Goal: Communication & Community: Answer question/provide support

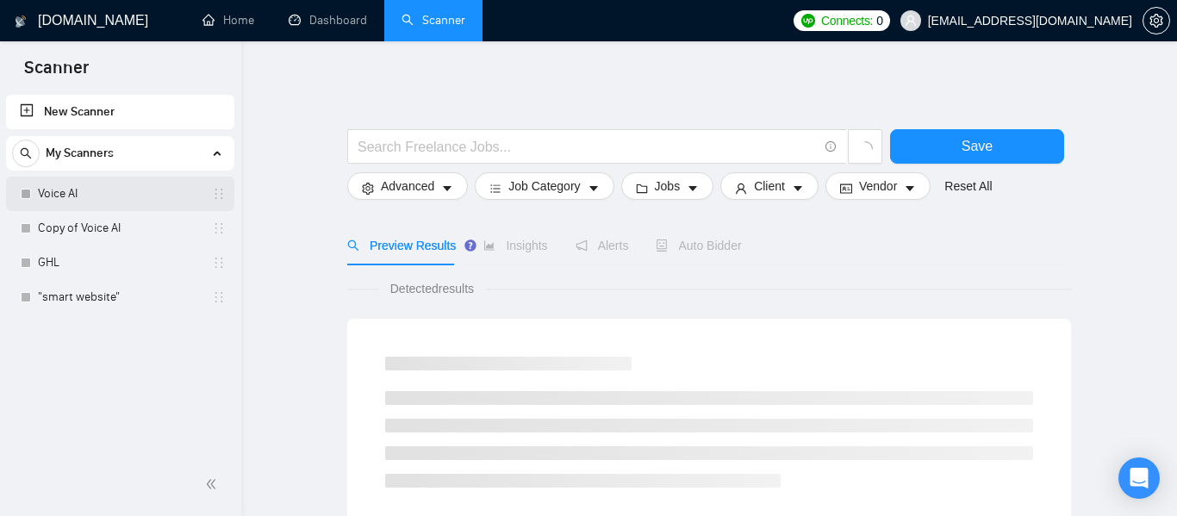
click at [45, 202] on link "Voice AI" at bounding box center [120, 194] width 164 height 34
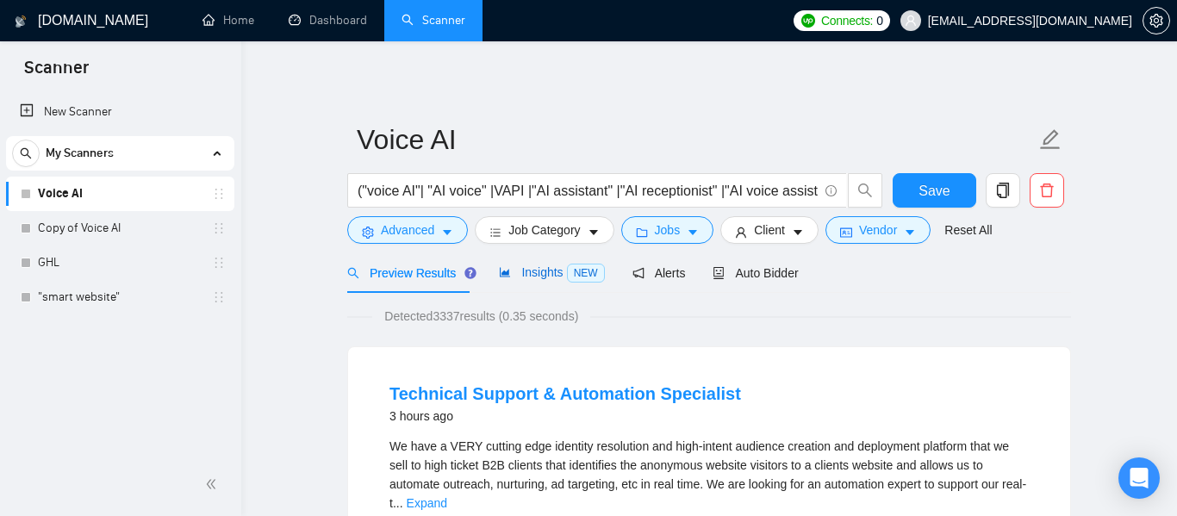
click at [538, 272] on span "Insights NEW" at bounding box center [551, 272] width 105 height 14
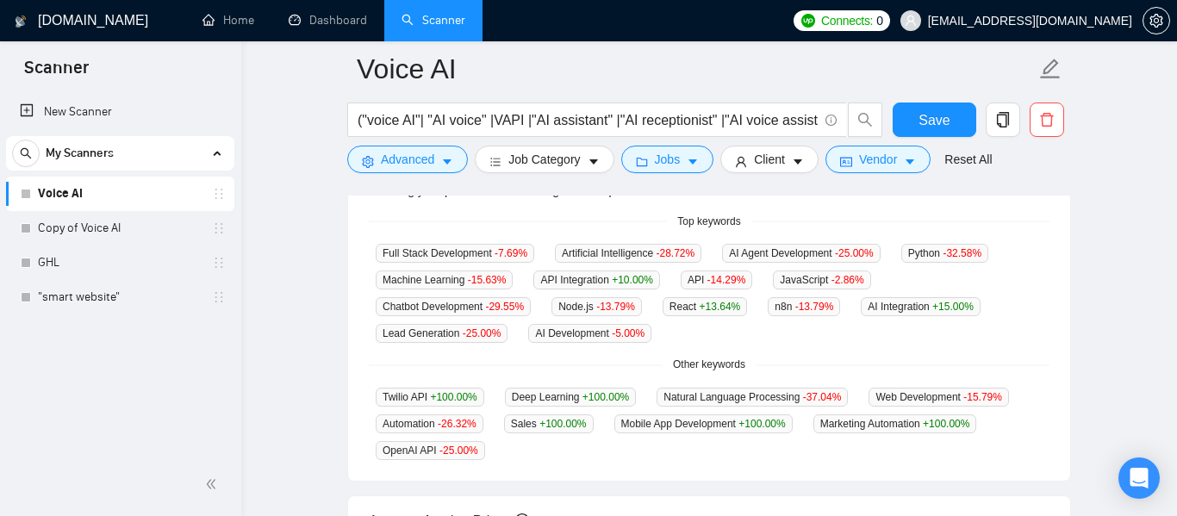
scroll to position [440, 0]
click at [1137, 476] on icon "Open Intercom Messenger" at bounding box center [1139, 478] width 20 height 22
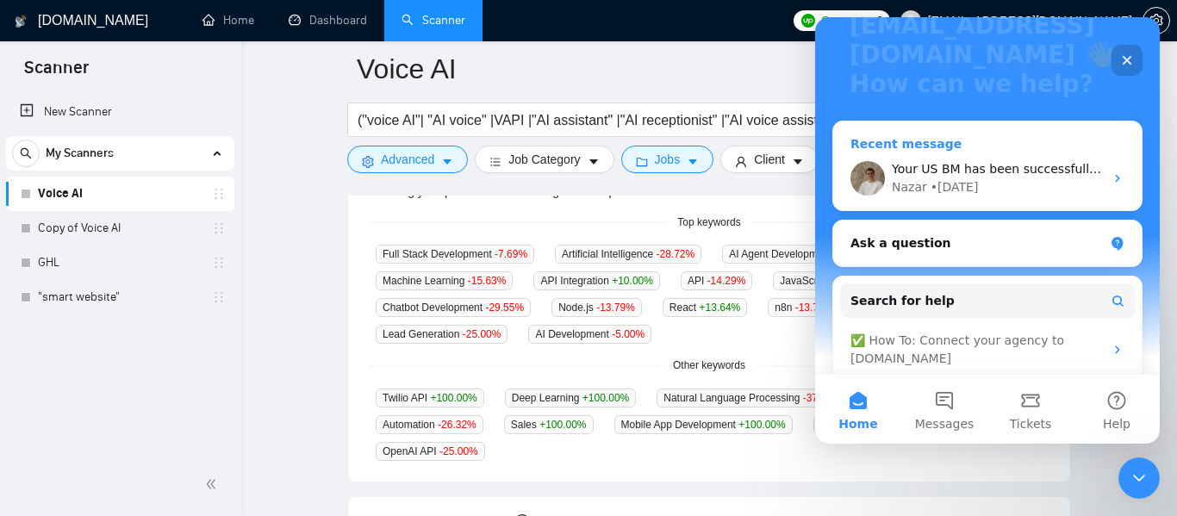
scroll to position [215, 0]
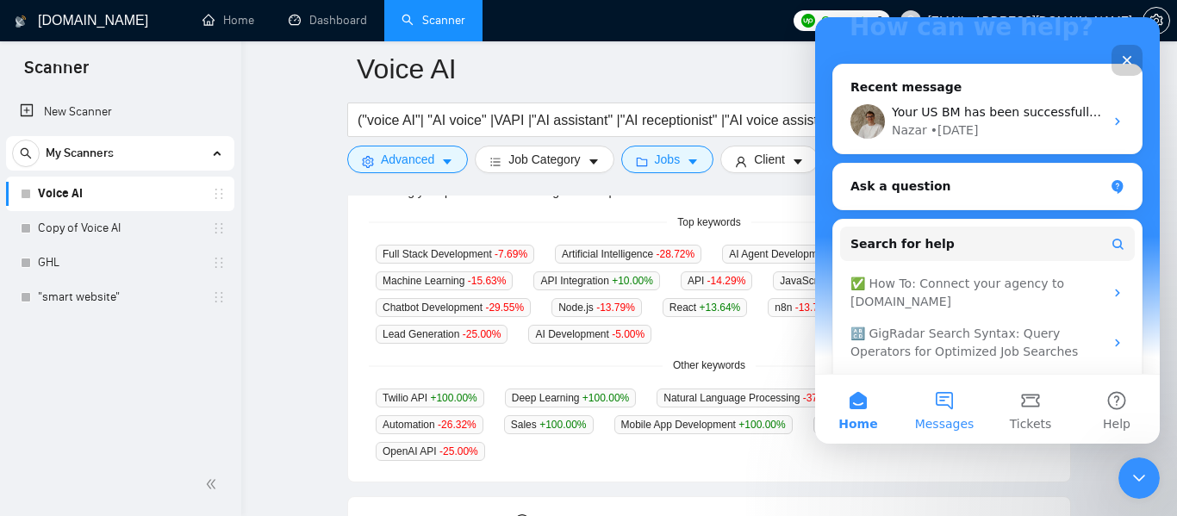
click at [938, 409] on button "Messages" at bounding box center [945, 409] width 86 height 69
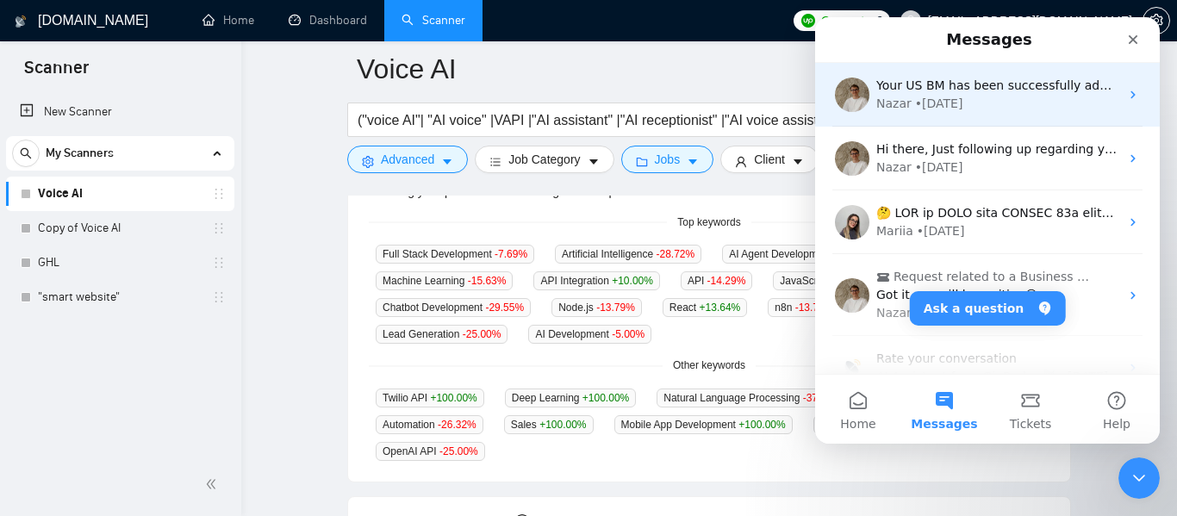
click at [901, 98] on div "Nazar" at bounding box center [894, 104] width 35 height 18
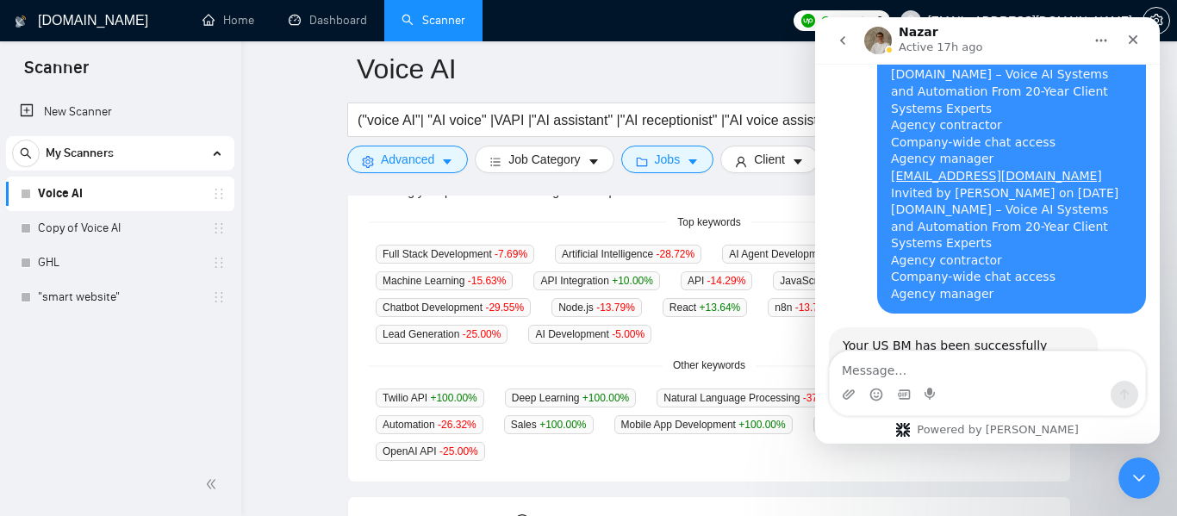
scroll to position [2637, 0]
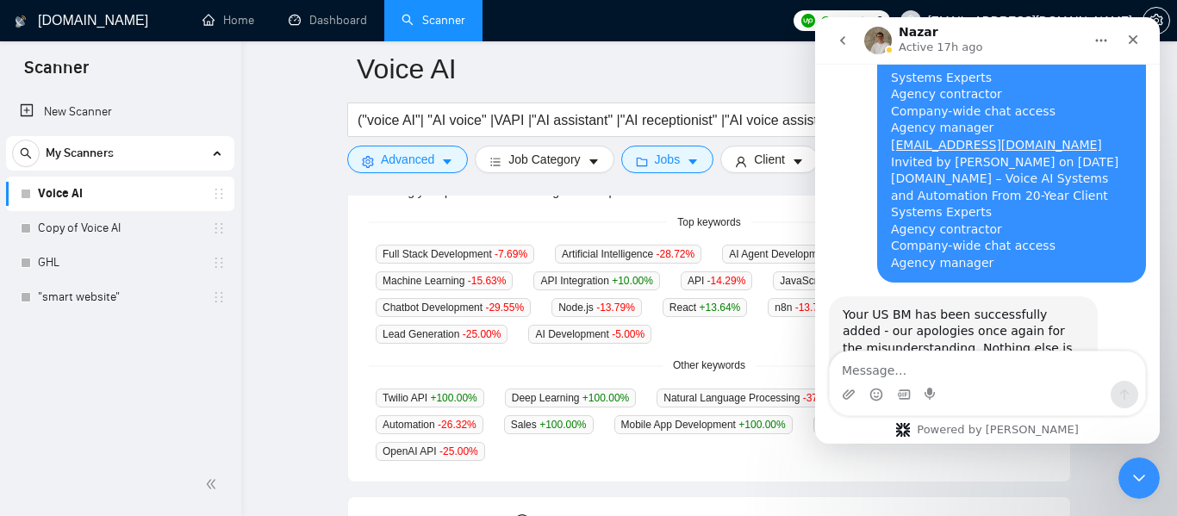
click at [960, 358] on textarea "Message…" at bounding box center [987, 366] width 315 height 29
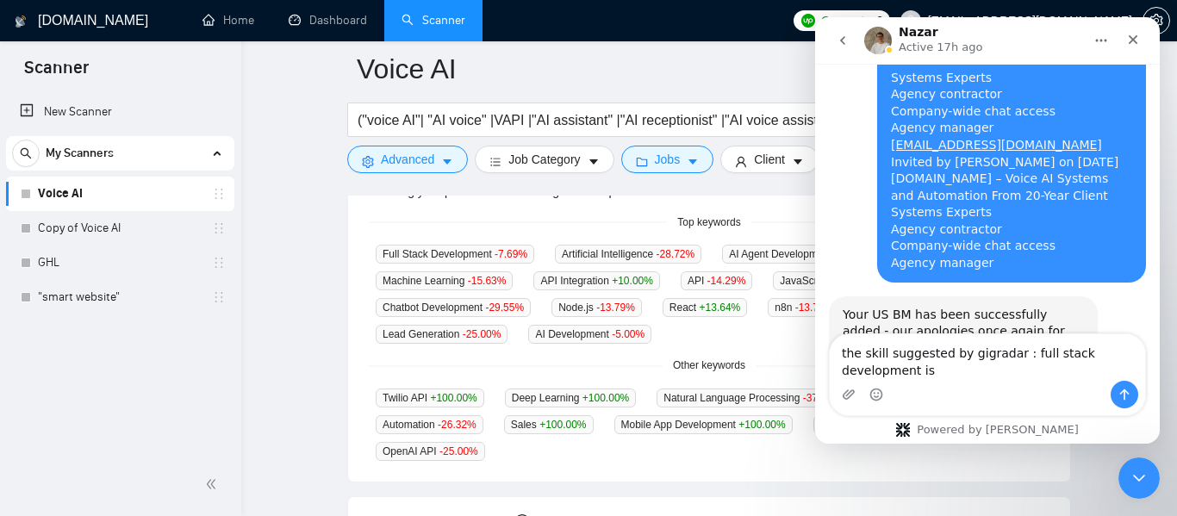
scroll to position [2655, 0]
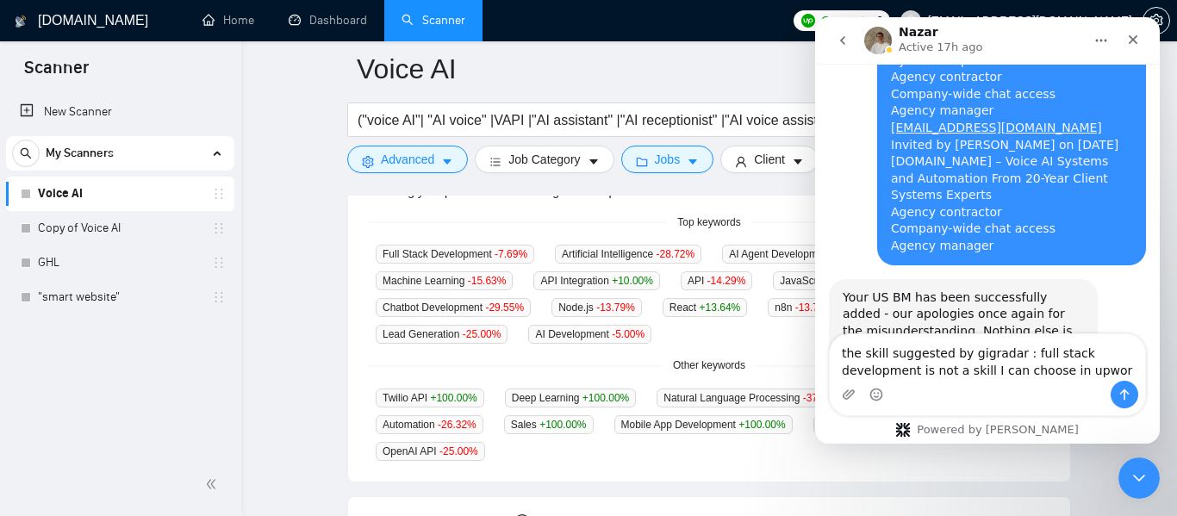
type textarea "the skill suggested by gigradar : full stack development is not a skill I can c…"
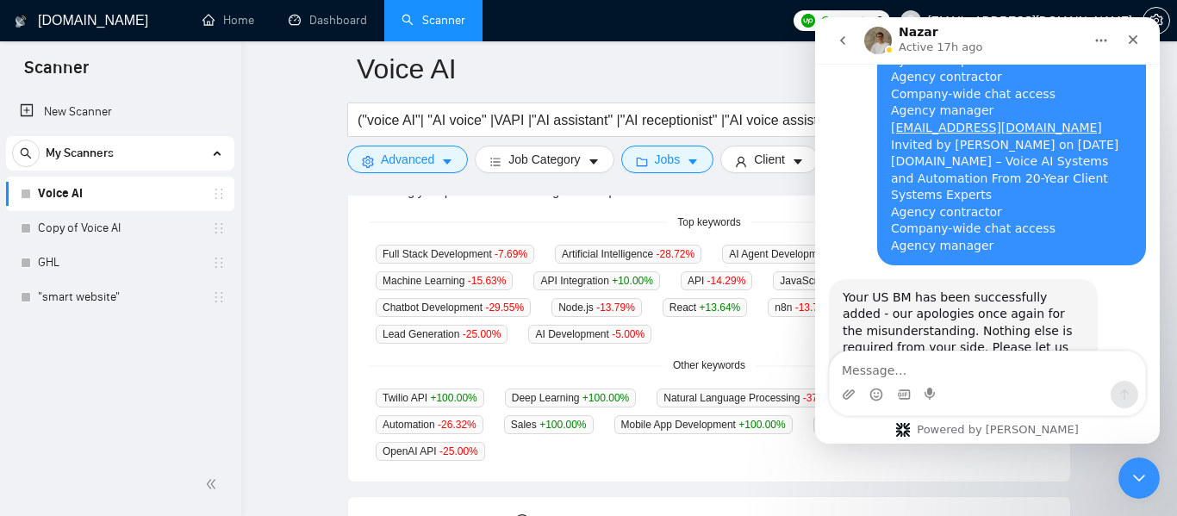
scroll to position [2746, 0]
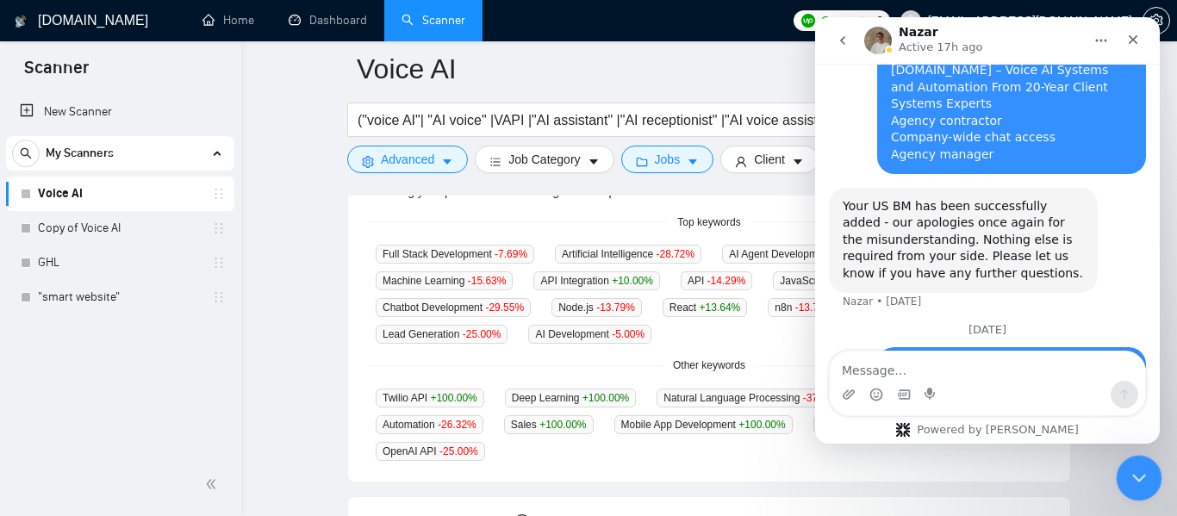
click at [1127, 476] on icon "Close Intercom Messenger" at bounding box center [1137, 475] width 21 height 21
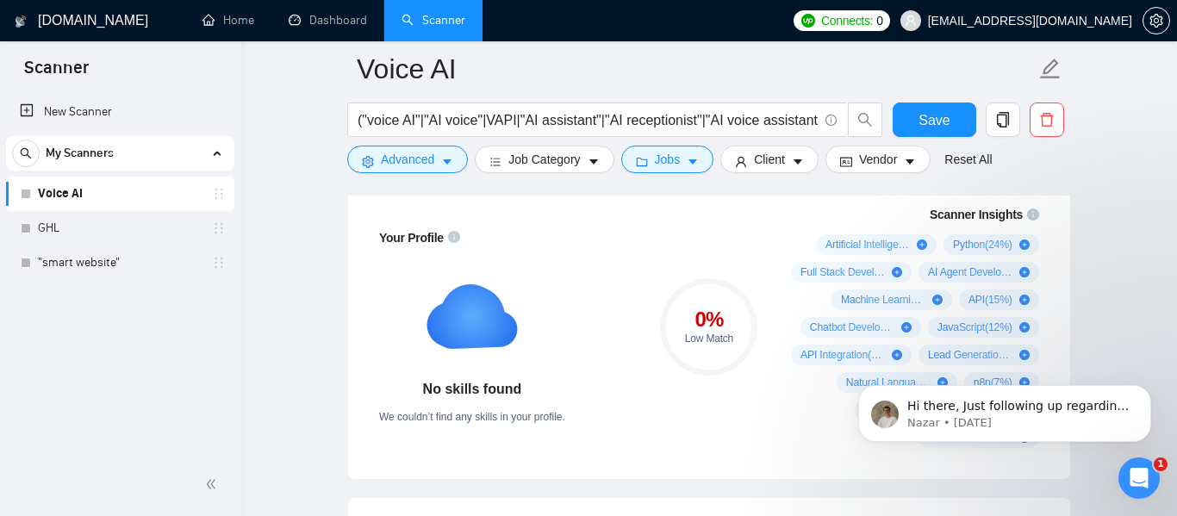
scroll to position [1244, 0]
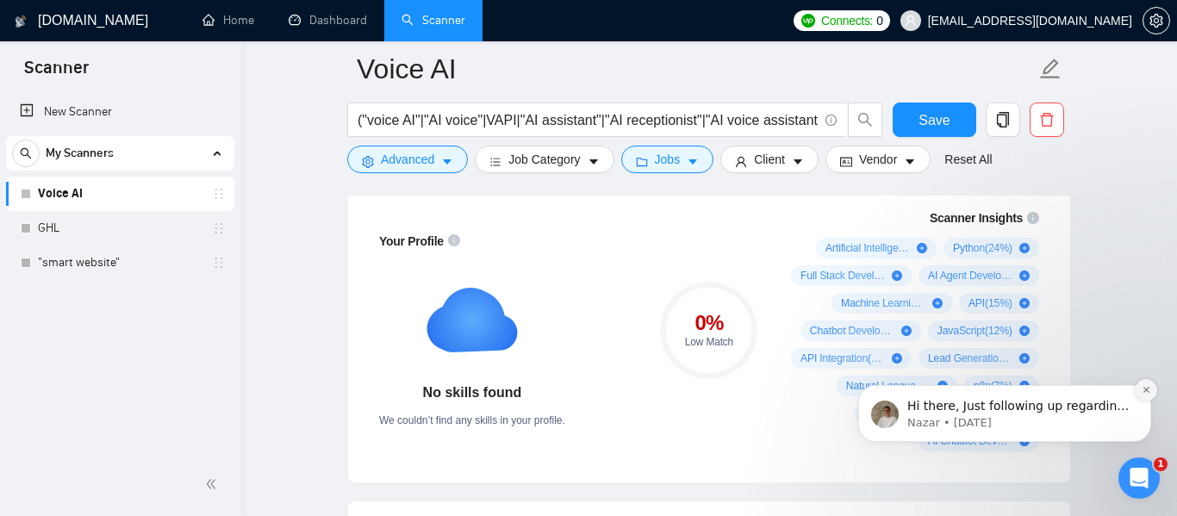
click at [1143, 392] on icon "Dismiss notification" at bounding box center [1146, 389] width 9 height 9
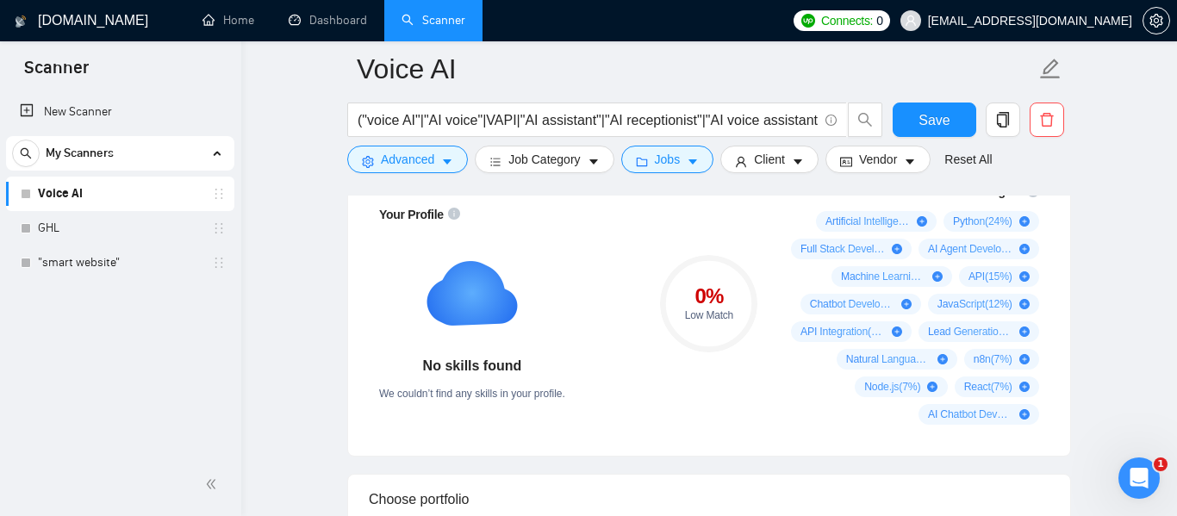
scroll to position [1272, 0]
